Goal: Information Seeking & Learning: Learn about a topic

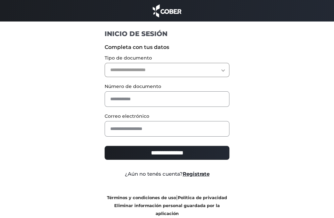
drag, startPoint x: 0, startPoint y: 0, endPoint x: 133, endPoint y: 71, distance: 151.1
click at [133, 71] on select "**********" at bounding box center [167, 70] width 125 height 14
select select "***"
click at [105, 63] on select "**********" at bounding box center [167, 70] width 125 height 14
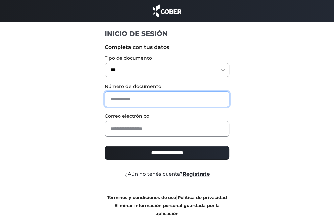
click at [123, 99] on input "text" at bounding box center [167, 99] width 125 height 16
type input "*******"
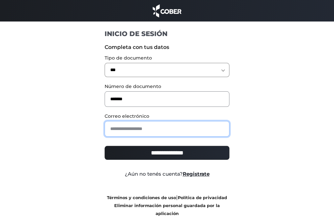
click at [143, 131] on input "email" at bounding box center [167, 129] width 125 height 16
type input "**********"
click at [105, 146] on input "**********" at bounding box center [167, 153] width 125 height 14
type input "**********"
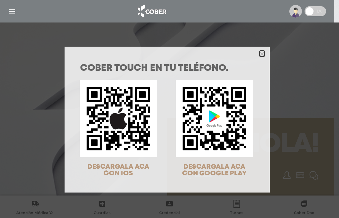
click at [260, 52] on icon "Close" at bounding box center [262, 54] width 5 height 5
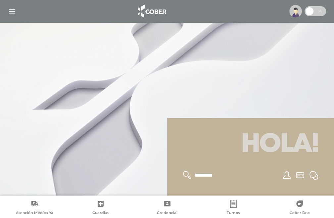
click at [12, 10] on img "button" at bounding box center [12, 11] width 8 height 8
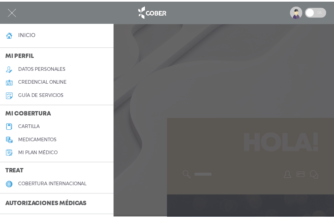
scroll to position [99, 0]
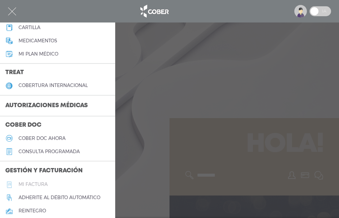
click at [38, 184] on h5 "Mi factura" at bounding box center [33, 185] width 29 height 6
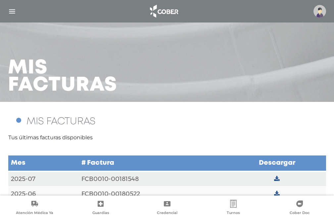
scroll to position [14, 0]
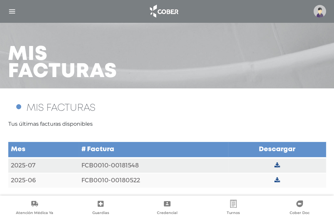
click at [104, 165] on td "FCB0010-00181548" at bounding box center [154, 165] width 150 height 15
click at [276, 165] on icon at bounding box center [277, 166] width 6 height 6
click at [13, 9] on img "button" at bounding box center [12, 11] width 8 height 8
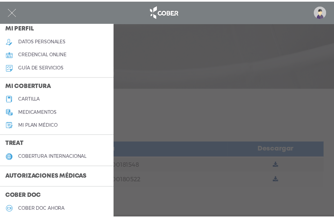
scroll to position [0, 0]
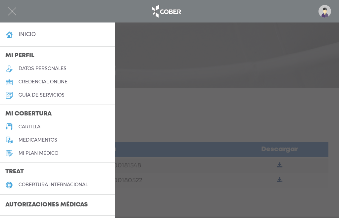
click at [35, 154] on h5 "Mi plan médico" at bounding box center [39, 154] width 40 height 6
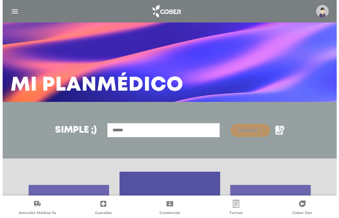
scroll to position [122, 0]
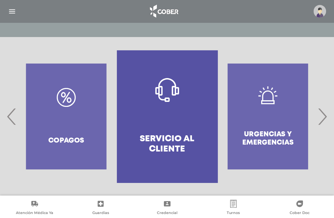
click at [13, 114] on span "‹" at bounding box center [11, 117] width 13 height 36
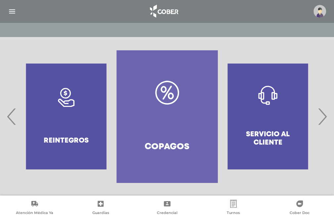
click at [13, 114] on span "‹" at bounding box center [11, 117] width 13 height 36
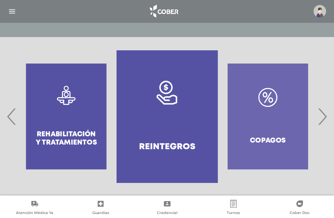
click at [13, 114] on span "‹" at bounding box center [11, 117] width 13 height 36
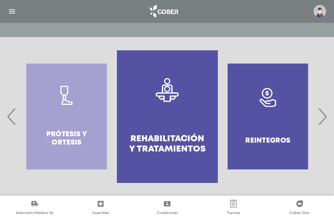
click at [13, 114] on span "‹" at bounding box center [11, 117] width 13 height 36
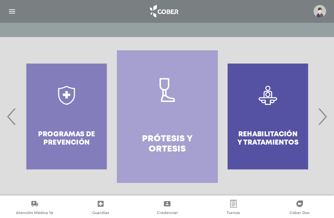
click at [13, 114] on span "‹" at bounding box center [11, 117] width 13 height 36
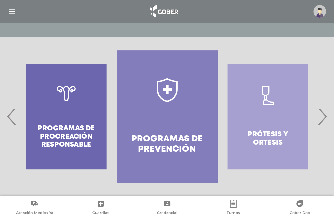
click at [13, 114] on span "‹" at bounding box center [11, 117] width 13 height 36
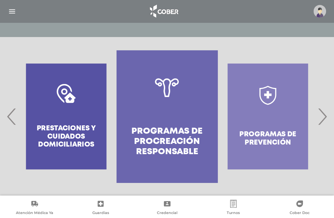
click at [13, 114] on span "‹" at bounding box center [11, 117] width 13 height 36
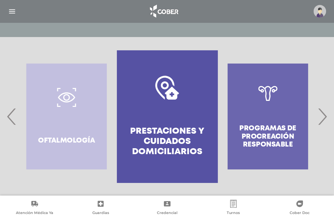
click at [13, 114] on span "‹" at bounding box center [11, 117] width 13 height 36
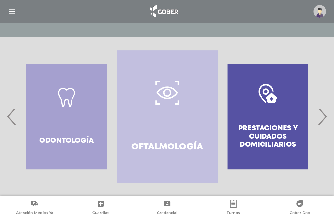
click at [13, 114] on span "‹" at bounding box center [11, 117] width 13 height 36
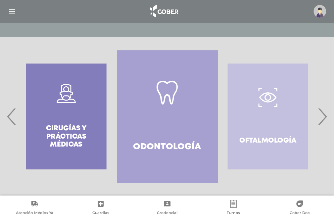
click at [13, 114] on span "‹" at bounding box center [11, 117] width 13 height 36
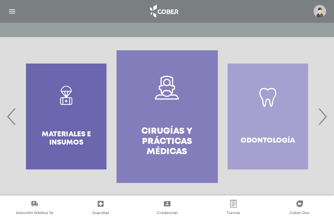
click at [13, 114] on span "‹" at bounding box center [11, 117] width 13 height 36
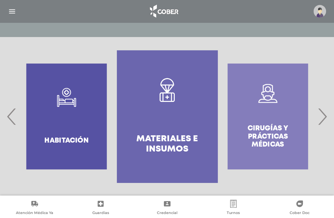
click at [13, 114] on span "‹" at bounding box center [11, 117] width 13 height 36
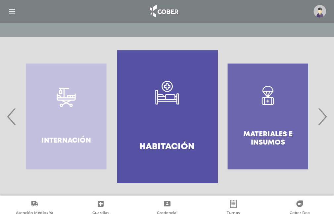
click at [13, 114] on span "‹" at bounding box center [11, 117] width 13 height 36
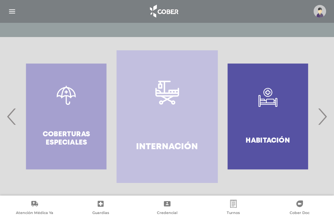
click at [13, 114] on span "‹" at bounding box center [11, 117] width 13 height 36
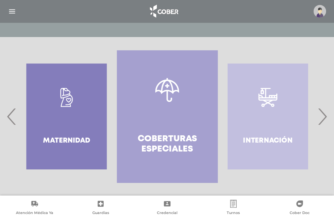
click at [13, 114] on span "‹" at bounding box center [11, 117] width 13 height 36
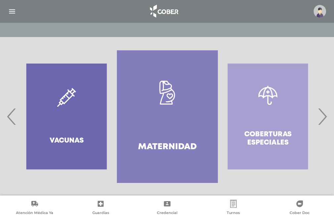
click at [13, 114] on span "‹" at bounding box center [11, 117] width 13 height 36
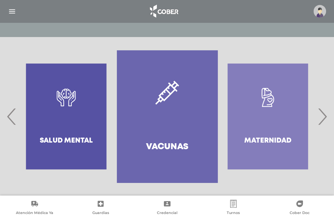
click at [11, 12] on img "button" at bounding box center [12, 11] width 8 height 8
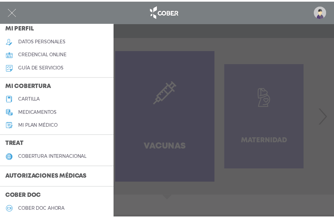
scroll to position [0, 0]
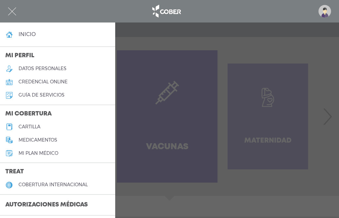
click at [33, 35] on h4 "inicio" at bounding box center [27, 34] width 17 height 6
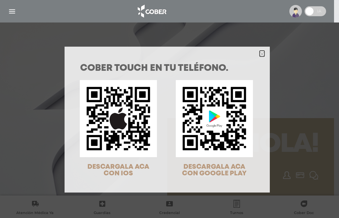
click at [260, 54] on polygon "Close" at bounding box center [262, 54] width 5 height 5
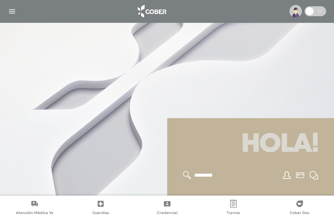
click at [294, 13] on img at bounding box center [296, 11] width 13 height 13
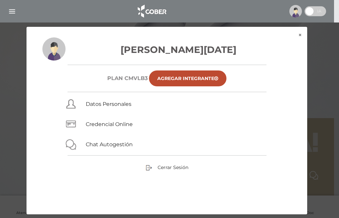
click at [11, 12] on img "button" at bounding box center [12, 11] width 8 height 8
click at [301, 34] on button "×" at bounding box center [300, 35] width 14 height 17
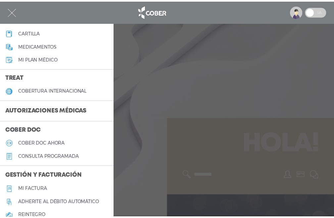
scroll to position [28, 0]
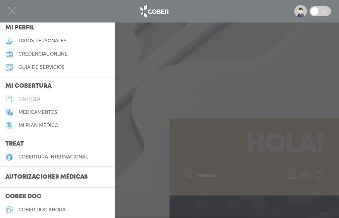
click at [40, 99] on h5 "cartilla" at bounding box center [30, 99] width 22 height 6
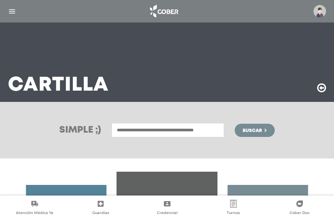
scroll to position [122, 0]
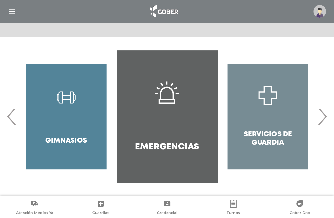
click at [319, 121] on span "›" at bounding box center [322, 117] width 13 height 36
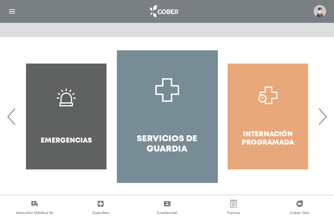
click at [319, 121] on span "›" at bounding box center [322, 117] width 13 height 36
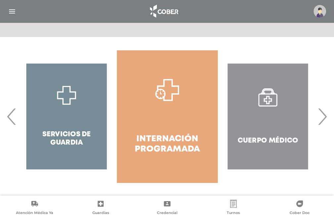
click at [325, 115] on span "›" at bounding box center [322, 117] width 13 height 36
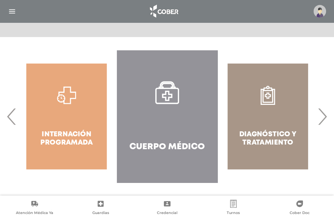
click at [325, 115] on span "›" at bounding box center [322, 117] width 13 height 36
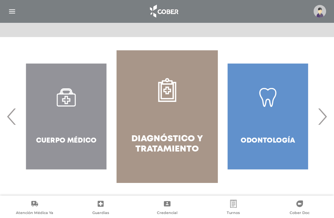
click at [325, 115] on span "›" at bounding box center [322, 117] width 13 height 36
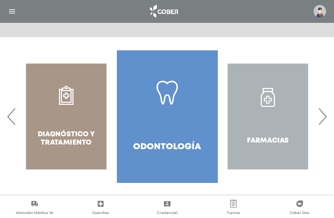
click at [325, 115] on span "›" at bounding box center [322, 117] width 13 height 36
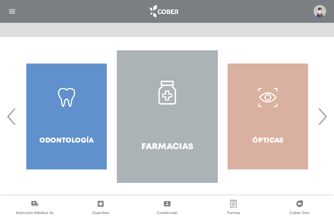
click at [325, 115] on span "›" at bounding box center [322, 117] width 13 height 36
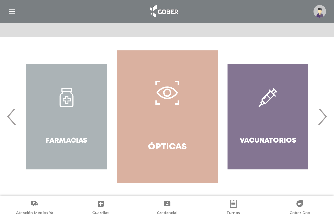
click at [13, 12] on img "button" at bounding box center [12, 11] width 8 height 8
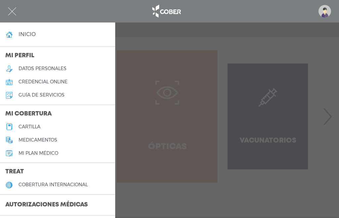
click at [32, 97] on h5 "guía de servicios" at bounding box center [42, 95] width 46 height 6
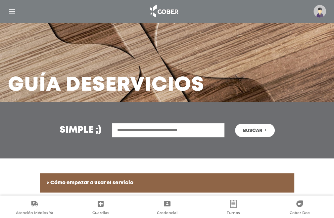
click at [10, 10] on img "button" at bounding box center [12, 11] width 8 height 8
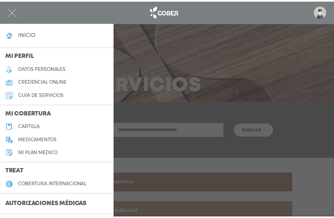
scroll to position [33, 0]
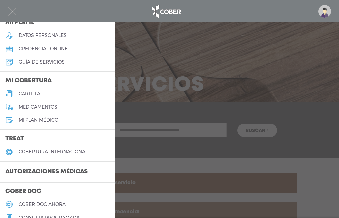
click at [40, 122] on h5 "Mi plan médico" at bounding box center [39, 121] width 40 height 6
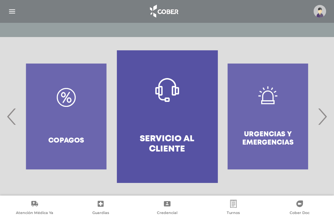
scroll to position [122, 0]
click at [323, 118] on span "›" at bounding box center [322, 117] width 13 height 36
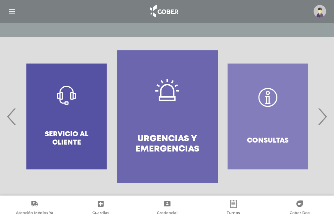
click at [323, 118] on span "›" at bounding box center [322, 117] width 13 height 36
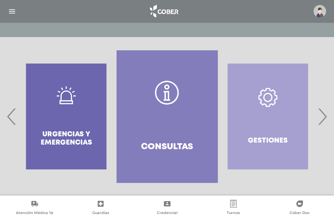
click at [323, 118] on span "›" at bounding box center [322, 117] width 13 height 36
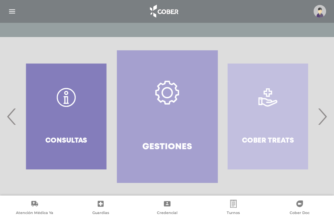
click at [323, 118] on span "›" at bounding box center [322, 117] width 13 height 36
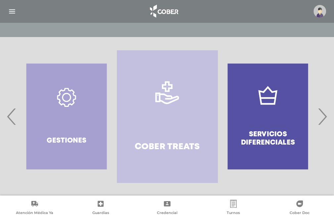
click at [323, 118] on span "›" at bounding box center [322, 117] width 13 height 36
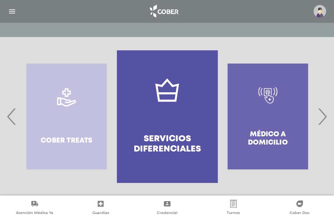
click at [323, 118] on span "›" at bounding box center [322, 117] width 13 height 36
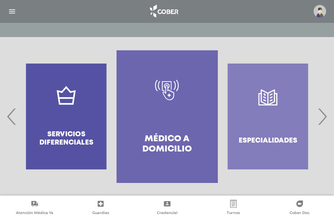
click at [323, 118] on span "›" at bounding box center [322, 117] width 13 height 36
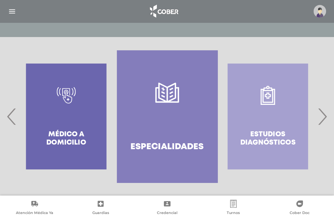
click at [323, 118] on span "›" at bounding box center [322, 117] width 13 height 36
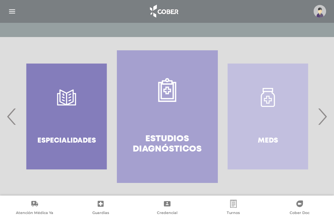
click at [323, 118] on span "›" at bounding box center [322, 117] width 13 height 36
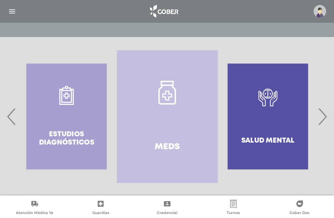
click at [323, 118] on span "›" at bounding box center [322, 117] width 13 height 36
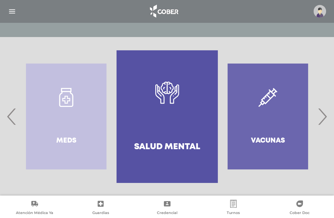
click at [323, 118] on span "›" at bounding box center [322, 117] width 13 height 36
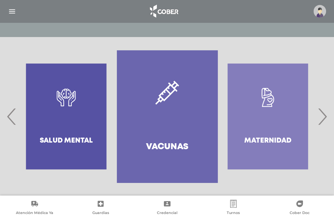
click at [323, 118] on span "›" at bounding box center [322, 117] width 13 height 36
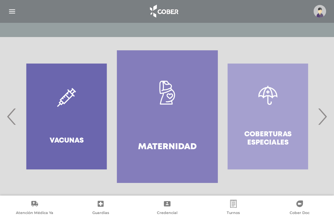
click at [323, 118] on span "›" at bounding box center [322, 117] width 13 height 36
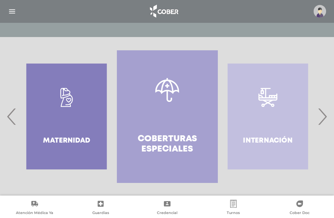
click at [323, 118] on span "›" at bounding box center [322, 117] width 13 height 36
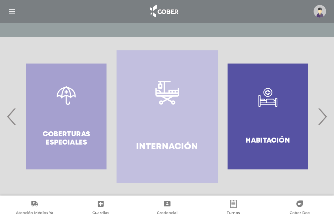
click at [323, 118] on span "›" at bounding box center [322, 117] width 13 height 36
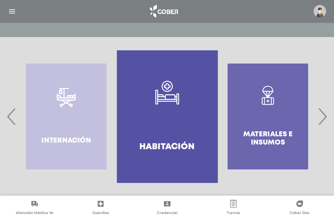
click at [323, 118] on span "›" at bounding box center [322, 117] width 13 height 36
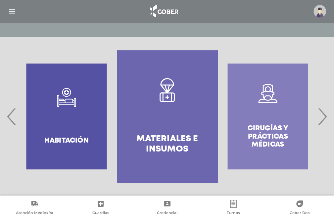
click at [323, 118] on span "›" at bounding box center [322, 117] width 13 height 36
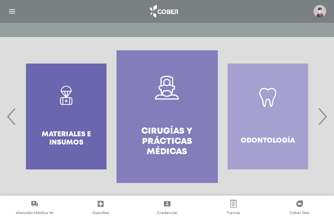
click at [323, 118] on span "›" at bounding box center [322, 117] width 13 height 36
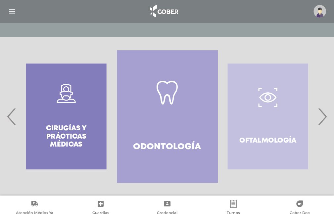
click at [323, 118] on span "›" at bounding box center [322, 117] width 13 height 36
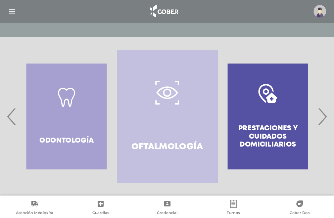
click at [323, 118] on span "›" at bounding box center [322, 117] width 13 height 36
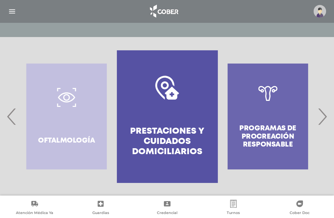
click at [323, 118] on span "›" at bounding box center [322, 117] width 13 height 36
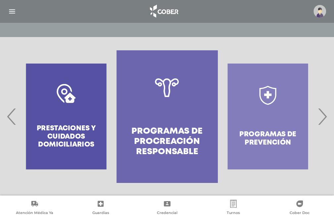
click at [323, 118] on span "›" at bounding box center [322, 117] width 13 height 36
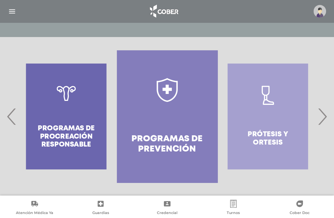
click at [323, 118] on span "›" at bounding box center [322, 117] width 13 height 36
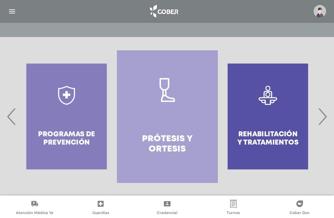
click at [323, 118] on span "›" at bounding box center [322, 117] width 13 height 36
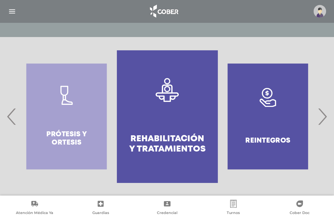
click at [323, 118] on span "›" at bounding box center [322, 117] width 13 height 36
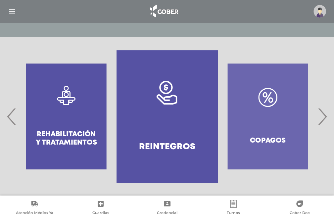
click at [323, 116] on span "›" at bounding box center [322, 117] width 13 height 36
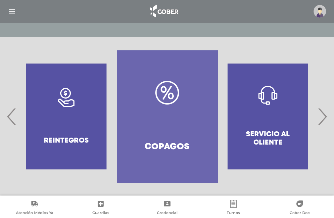
click at [323, 116] on span "›" at bounding box center [322, 117] width 13 height 36
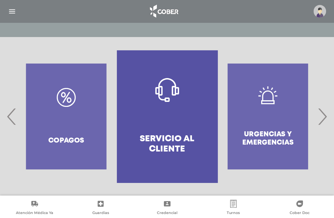
click at [323, 116] on span "›" at bounding box center [322, 117] width 13 height 36
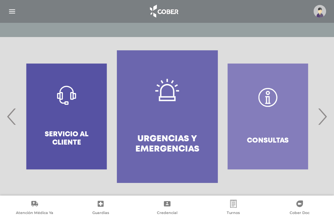
click at [318, 118] on span "›" at bounding box center [322, 117] width 13 height 36
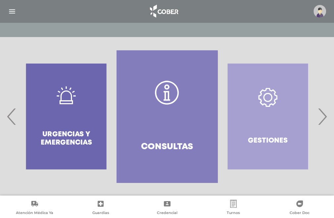
click at [318, 118] on span "›" at bounding box center [322, 117] width 13 height 36
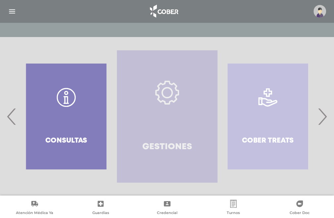
click at [167, 125] on link "Gestiones" at bounding box center [167, 116] width 101 height 133
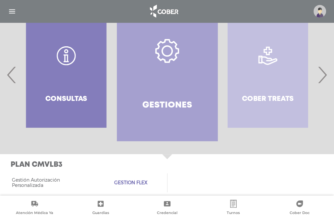
scroll to position [173, 0]
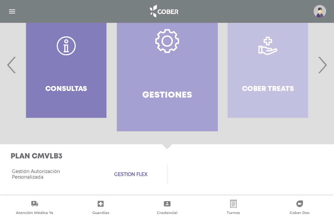
click at [119, 175] on span "Gestion Flex" at bounding box center [130, 175] width 33 height 6
click at [9, 65] on span "‹" at bounding box center [11, 65] width 13 height 36
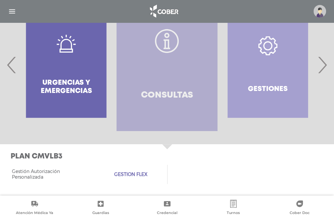
click at [163, 87] on link "Consultas" at bounding box center [167, 65] width 101 height 133
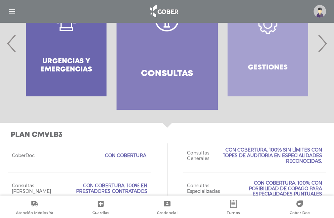
scroll to position [129, 0]
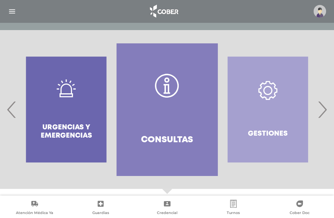
click at [12, 108] on span "‹" at bounding box center [11, 110] width 13 height 36
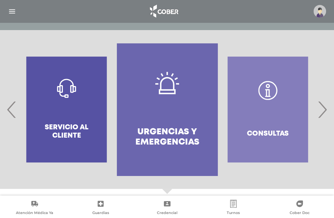
click at [12, 108] on span "‹" at bounding box center [11, 110] width 13 height 36
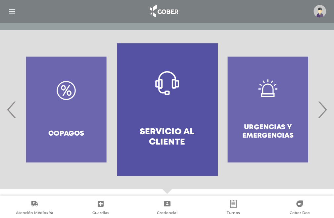
click at [148, 115] on link "Servicio al Cliente" at bounding box center [167, 109] width 101 height 133
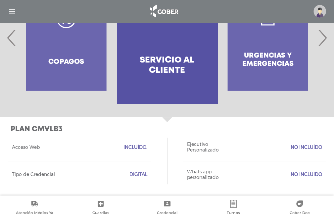
click at [50, 69] on div "Copagos" at bounding box center [66, 38] width 101 height 133
click at [54, 62] on div "Copagos" at bounding box center [66, 38] width 101 height 133
click at [57, 52] on div "Copagos" at bounding box center [66, 38] width 101 height 133
drag, startPoint x: 9, startPoint y: 37, endPoint x: 16, endPoint y: 39, distance: 7.1
click at [10, 37] on span "‹" at bounding box center [11, 38] width 13 height 36
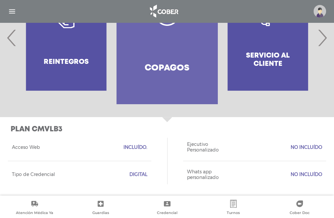
click at [201, 73] on link "Copagos" at bounding box center [167, 38] width 101 height 133
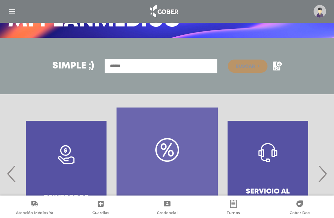
scroll to position [131, 0]
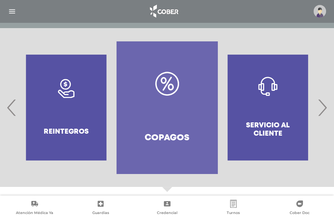
click at [9, 100] on span "‹" at bounding box center [11, 108] width 13 height 36
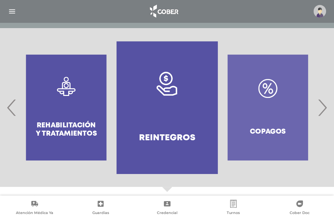
click at [9, 100] on span "‹" at bounding box center [11, 108] width 13 height 36
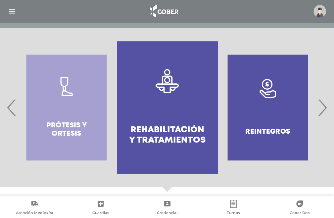
click at [9, 100] on span "‹" at bounding box center [11, 108] width 13 height 36
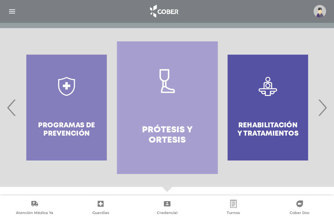
click at [9, 100] on span "‹" at bounding box center [11, 108] width 13 height 36
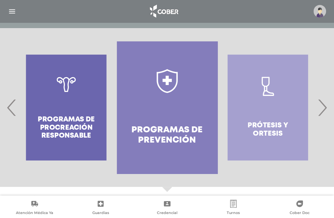
click at [329, 107] on div at bounding box center [167, 107] width 334 height 133
click at [326, 107] on span "›" at bounding box center [322, 108] width 13 height 36
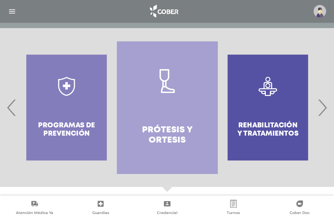
click at [326, 107] on span "›" at bounding box center [322, 108] width 13 height 36
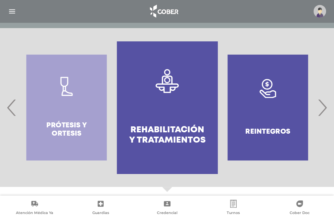
click at [199, 125] on h4 "Rehabilitación y Tratamientos" at bounding box center [167, 135] width 77 height 21
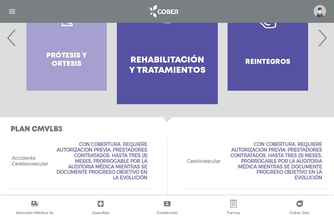
scroll to position [134, 0]
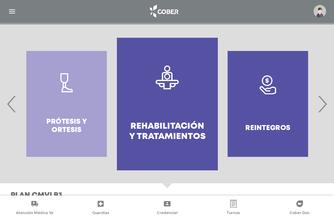
click at [12, 107] on span "‹" at bounding box center [11, 104] width 13 height 36
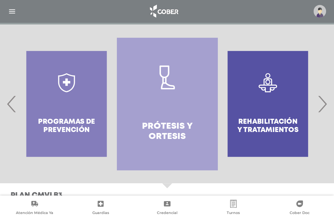
click at [12, 107] on span "‹" at bounding box center [11, 104] width 13 height 36
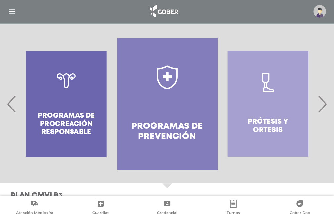
click at [12, 106] on span "‹" at bounding box center [11, 104] width 13 height 36
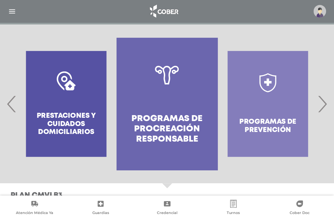
click at [279, 123] on div "Programas de prevención" at bounding box center [268, 104] width 101 height 133
click at [320, 106] on span "›" at bounding box center [322, 104] width 13 height 36
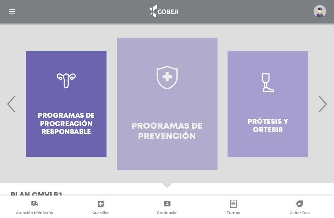
click at [187, 116] on link "Programas de prevención" at bounding box center [167, 104] width 101 height 133
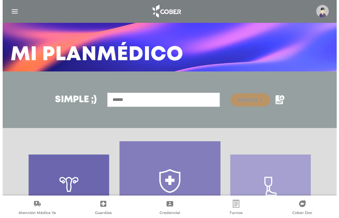
scroll to position [21, 0]
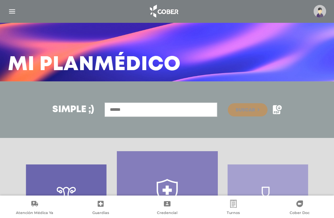
click at [11, 11] on img "button" at bounding box center [12, 11] width 8 height 8
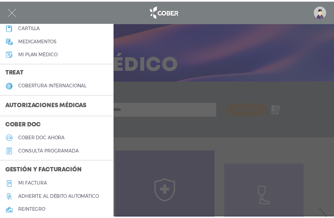
scroll to position [166, 0]
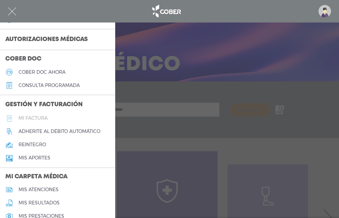
click at [44, 119] on h5 "Mi factura" at bounding box center [33, 119] width 29 height 6
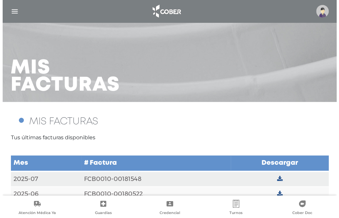
scroll to position [14, 0]
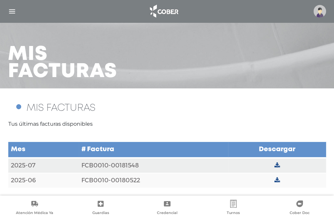
click at [14, 12] on img "button" at bounding box center [12, 11] width 8 height 8
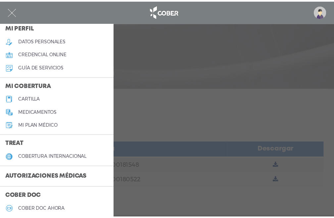
scroll to position [0, 0]
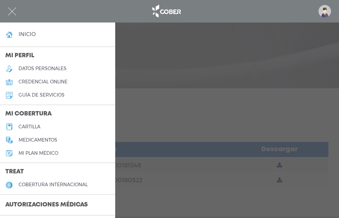
click at [36, 153] on h5 "Mi plan médico" at bounding box center [39, 154] width 40 height 6
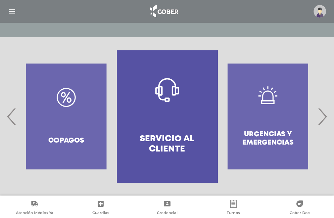
scroll to position [122, 0]
click at [318, 121] on span "›" at bounding box center [322, 117] width 13 height 36
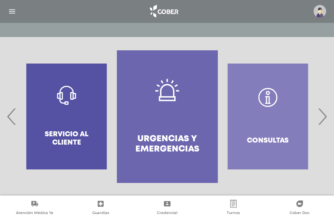
click at [318, 121] on span "›" at bounding box center [322, 117] width 13 height 36
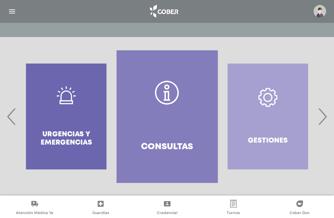
click at [318, 121] on span "›" at bounding box center [322, 117] width 13 height 36
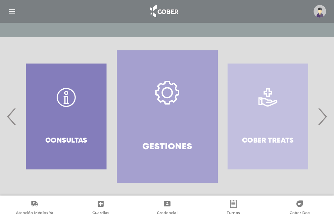
click at [7, 117] on span "‹" at bounding box center [11, 117] width 13 height 36
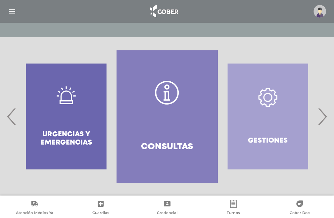
click at [152, 114] on link "Consultas" at bounding box center [167, 116] width 101 height 133
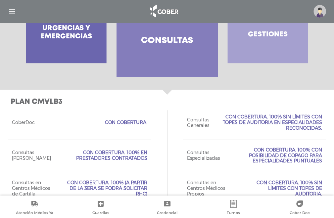
scroll to position [129, 0]
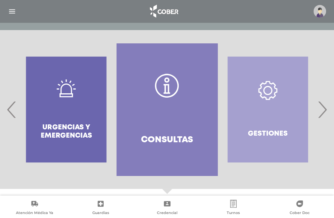
click at [274, 122] on div "Gestiones" at bounding box center [268, 109] width 101 height 133
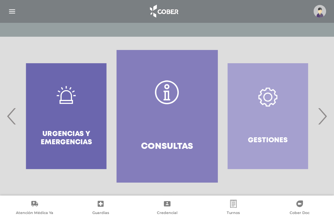
scroll to position [122, 0]
click at [322, 112] on span "›" at bounding box center [322, 117] width 13 height 36
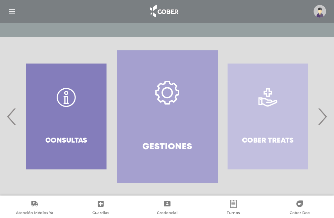
click at [188, 121] on link "Gestiones" at bounding box center [167, 116] width 101 height 133
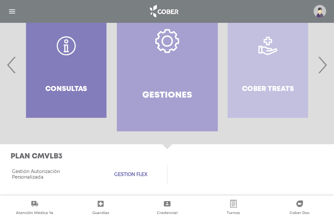
scroll to position [74, 0]
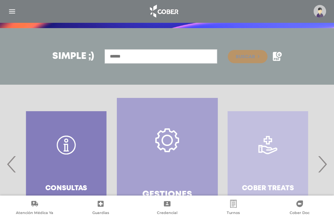
click at [321, 166] on span "›" at bounding box center [322, 164] width 13 height 36
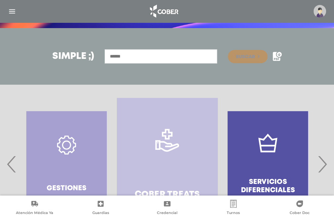
click at [320, 165] on span "›" at bounding box center [322, 164] width 13 height 36
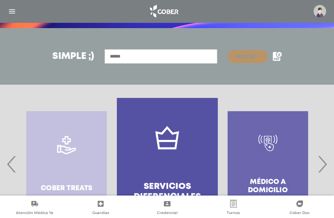
click at [194, 166] on link "Servicios diferenciales" at bounding box center [167, 164] width 101 height 133
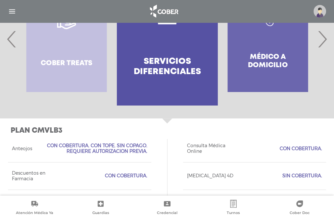
scroll to position [100, 0]
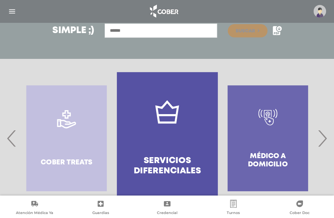
click at [322, 143] on span "›" at bounding box center [322, 139] width 13 height 36
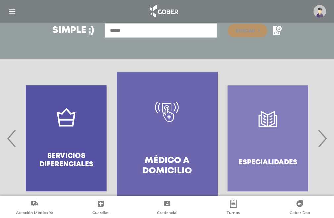
click at [322, 143] on span "›" at bounding box center [322, 139] width 13 height 36
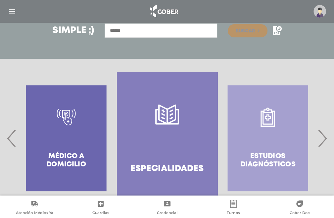
scroll to position [133, 0]
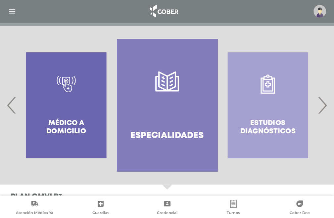
click at [180, 104] on link "Especialidades" at bounding box center [167, 105] width 101 height 133
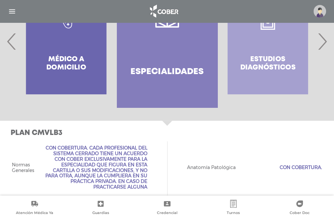
scroll to position [131, 0]
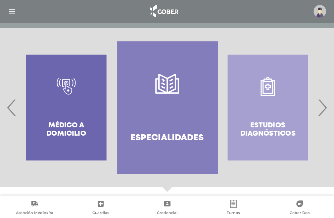
click at [324, 109] on span "›" at bounding box center [322, 108] width 13 height 36
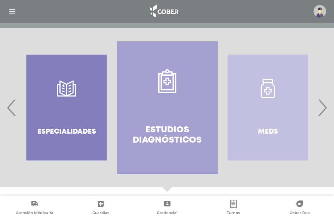
click at [324, 109] on span "›" at bounding box center [322, 108] width 13 height 36
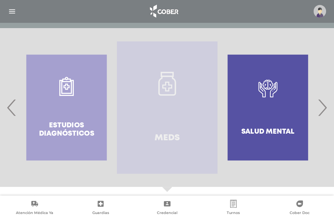
drag, startPoint x: 156, startPoint y: 110, endPoint x: 171, endPoint y: 108, distance: 15.4
click at [157, 109] on link "Meds" at bounding box center [167, 107] width 101 height 133
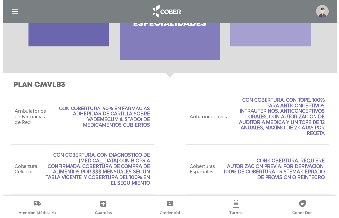
scroll to position [112, 0]
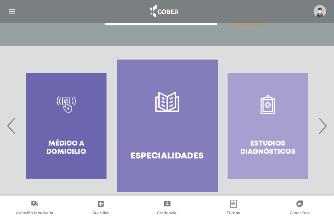
click at [321, 14] on img at bounding box center [320, 11] width 13 height 13
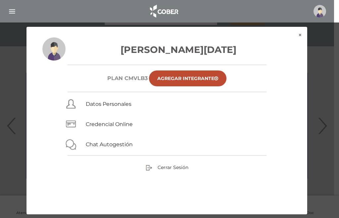
click at [164, 164] on div "[PERSON_NAME][DATE] Plan CMVLB3 Agregar Integrante Datos Personales Credencial …" at bounding box center [167, 125] width 281 height 177
click at [164, 168] on span "Cerrar Sesión" at bounding box center [173, 168] width 31 height 6
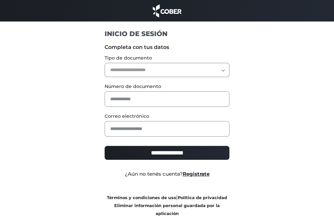
click at [132, 68] on select "**********" at bounding box center [167, 70] width 125 height 14
select select "***"
click at [105, 63] on select "**********" at bounding box center [167, 70] width 125 height 14
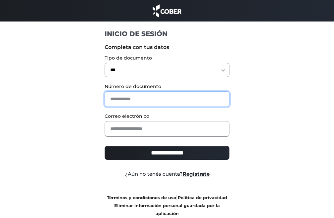
click at [121, 98] on input "text" at bounding box center [167, 99] width 125 height 16
type input "********"
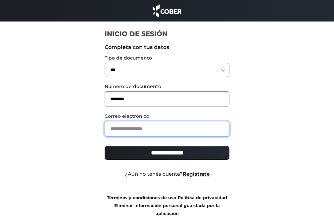
click at [134, 128] on input "email" at bounding box center [167, 129] width 125 height 16
type input "**********"
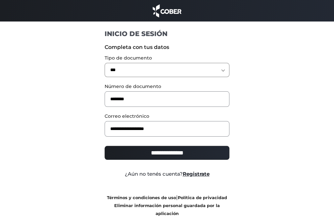
click at [203, 157] on input "**********" at bounding box center [167, 153] width 125 height 14
type input "**********"
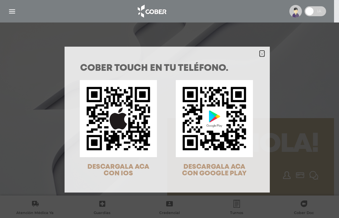
click at [260, 53] on polygon "Close" at bounding box center [262, 54] width 5 height 5
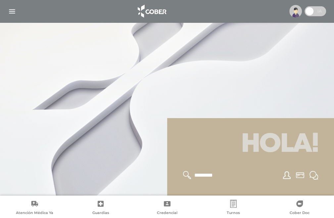
click at [14, 12] on img "button" at bounding box center [12, 11] width 8 height 8
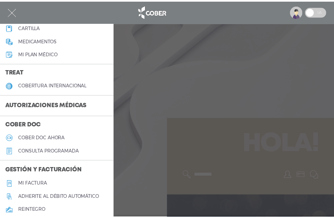
scroll to position [133, 0]
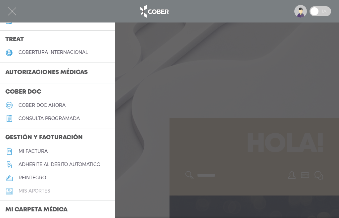
click at [45, 189] on h5 "Mis aportes" at bounding box center [35, 192] width 32 height 6
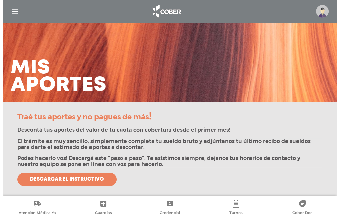
scroll to position [133, 0]
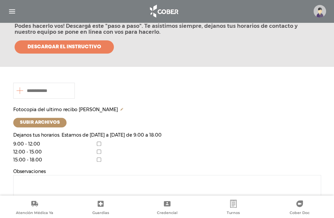
click at [9, 11] on img "button" at bounding box center [12, 11] width 8 height 8
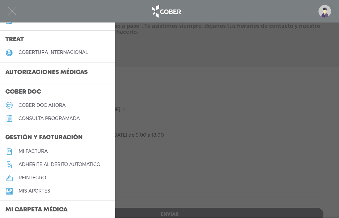
click at [45, 147] on link "Mi factura" at bounding box center [57, 151] width 115 height 13
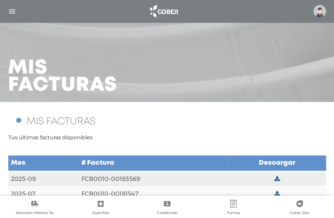
click at [8, 9] on img "button" at bounding box center [12, 11] width 8 height 8
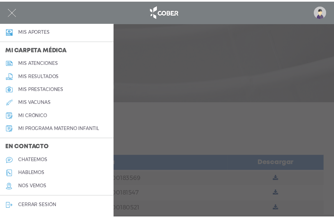
scroll to position [260, 0]
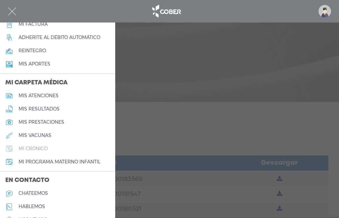
click at [43, 149] on h5 "mi crónico" at bounding box center [33, 149] width 29 height 6
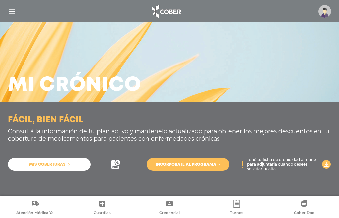
click at [13, 10] on img "button" at bounding box center [12, 11] width 8 height 8
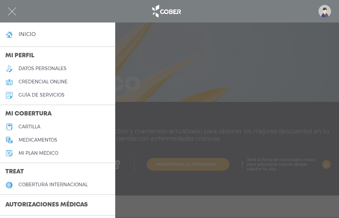
click at [155, 81] on div at bounding box center [169, 109] width 339 height 218
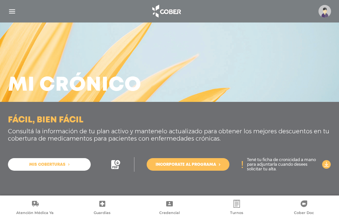
click at [81, 160] on link "Mis coberturas" at bounding box center [49, 164] width 83 height 13
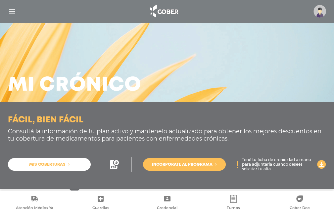
scroll to position [49, 0]
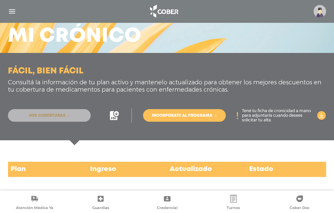
click at [65, 115] on link "Mis coberturas" at bounding box center [49, 115] width 83 height 13
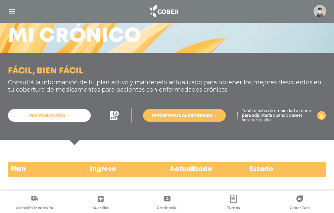
click at [165, 117] on span "Incorporate al programa" at bounding box center [182, 116] width 61 height 4
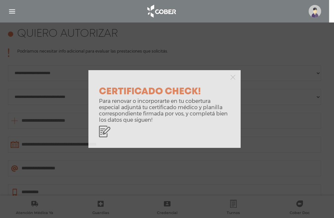
scroll to position [294, 0]
click at [234, 76] on icon "button" at bounding box center [233, 77] width 5 height 5
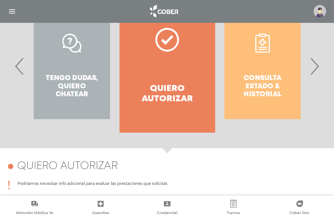
scroll to position [129, 0]
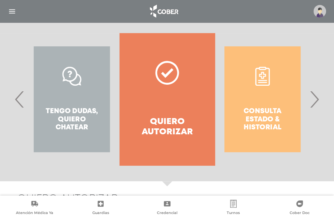
click at [318, 99] on span "›" at bounding box center [314, 100] width 13 height 36
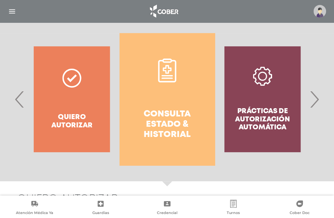
click at [317, 99] on span "›" at bounding box center [314, 100] width 13 height 36
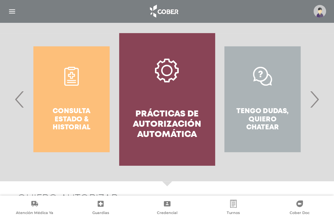
click at [317, 99] on span "›" at bounding box center [314, 100] width 13 height 36
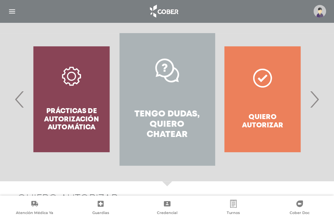
click at [317, 99] on span "›" at bounding box center [314, 100] width 13 height 36
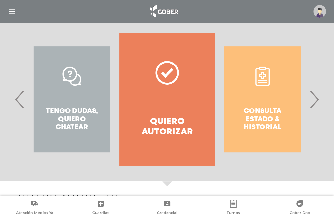
click at [317, 99] on span "›" at bounding box center [314, 100] width 13 height 36
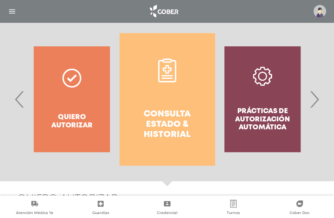
click at [317, 99] on span "›" at bounding box center [314, 100] width 13 height 36
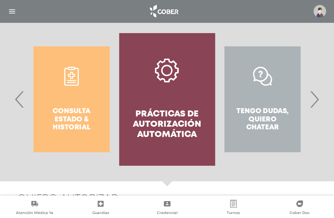
click at [315, 102] on span "›" at bounding box center [314, 100] width 13 height 36
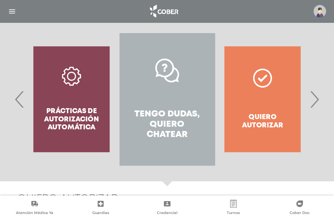
click at [9, 11] on img "button" at bounding box center [12, 11] width 8 height 8
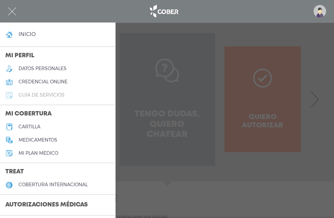
click at [49, 94] on h5 "guía de servicios" at bounding box center [42, 95] width 46 height 6
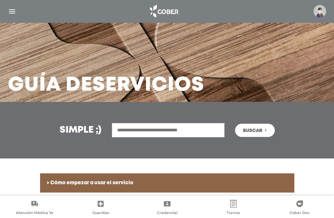
click at [14, 13] on img "button" at bounding box center [12, 11] width 8 height 8
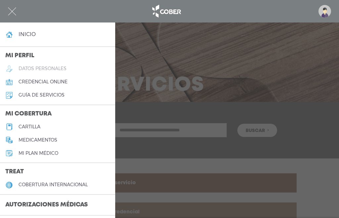
click at [48, 68] on h5 "datos personales" at bounding box center [43, 69] width 48 height 6
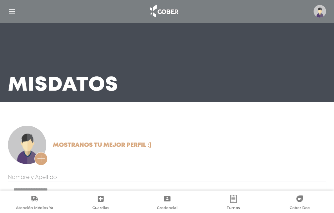
click at [12, 11] on img "button" at bounding box center [12, 11] width 8 height 8
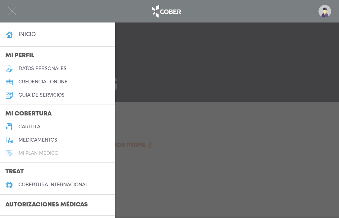
click at [48, 151] on h5 "Mi plan médico" at bounding box center [39, 154] width 40 height 6
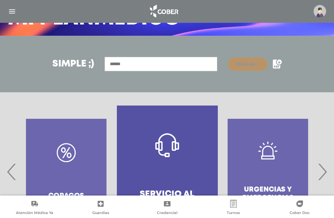
scroll to position [122, 0]
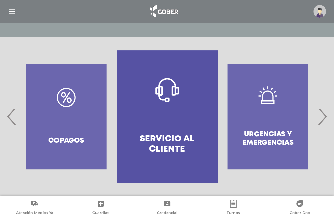
click at [328, 120] on span "›" at bounding box center [322, 117] width 13 height 36
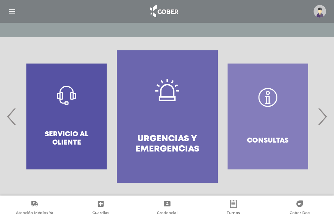
click at [328, 120] on span "›" at bounding box center [322, 117] width 13 height 36
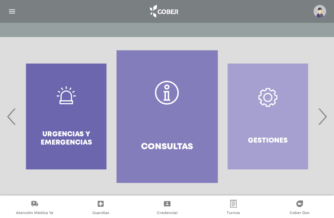
click at [328, 120] on span "›" at bounding box center [322, 117] width 13 height 36
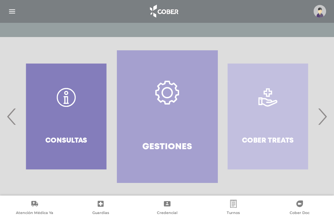
click at [184, 120] on link "Gestiones" at bounding box center [167, 116] width 101 height 133
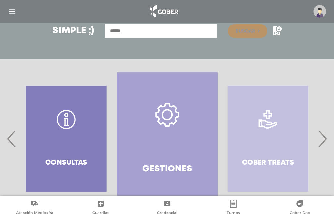
scroll to position [133, 0]
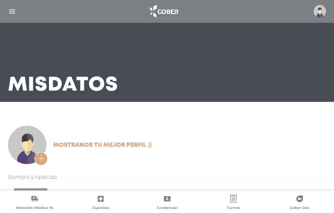
click at [324, 11] on img at bounding box center [320, 11] width 13 height 13
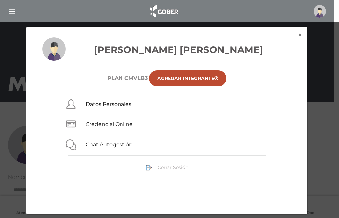
click at [165, 168] on span "Cerrar Sesión" at bounding box center [173, 168] width 31 height 6
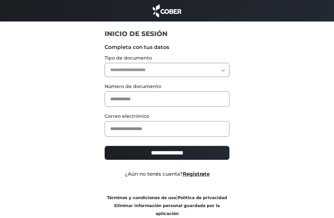
click at [128, 67] on select "**********" at bounding box center [167, 70] width 125 height 14
select select "***"
click at [105, 63] on select "**********" at bounding box center [167, 70] width 125 height 14
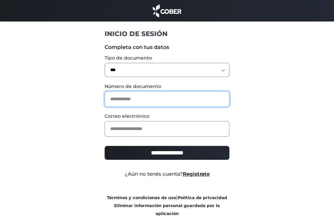
click at [116, 100] on input "text" at bounding box center [167, 99] width 125 height 16
type input "*******"
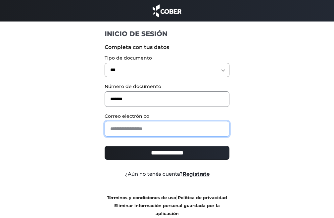
click at [192, 130] on input "email" at bounding box center [167, 129] width 125 height 16
type input "*"
type input "**********"
click at [105, 146] on input "**********" at bounding box center [167, 153] width 125 height 14
type input "**********"
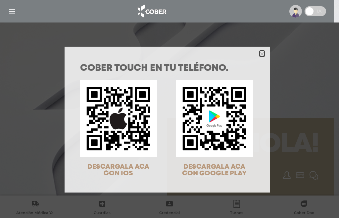
drag, startPoint x: 258, startPoint y: 55, endPoint x: 216, endPoint y: 54, distance: 41.4
click at [260, 55] on icon "Close" at bounding box center [262, 54] width 5 height 5
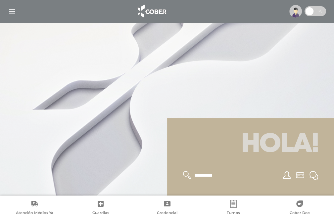
click at [11, 10] on img "button" at bounding box center [12, 11] width 8 height 8
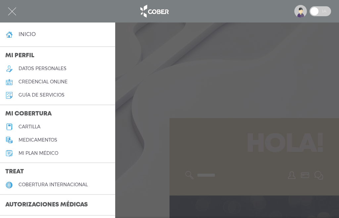
click at [42, 65] on link "datos personales" at bounding box center [57, 68] width 115 height 13
